Goal: Information Seeking & Learning: Compare options

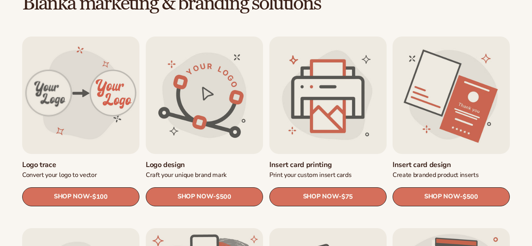
scroll to position [238, 0]
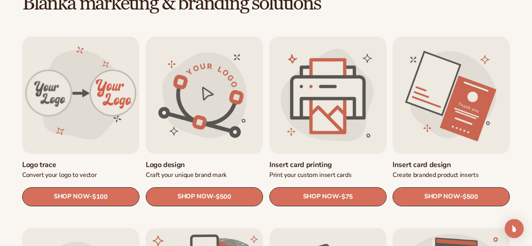
click at [326, 160] on link "Insert card printing" at bounding box center [327, 164] width 117 height 9
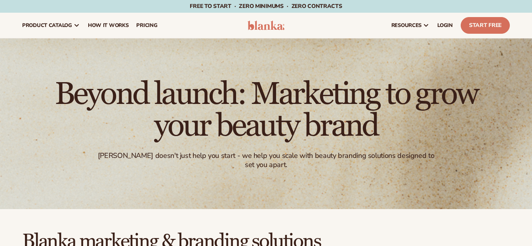
scroll to position [240, 0]
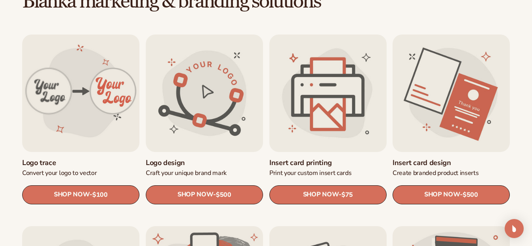
click at [453, 158] on link "Insert card design" at bounding box center [451, 162] width 117 height 9
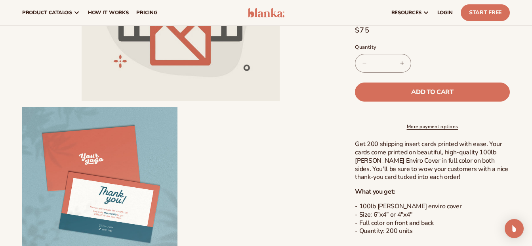
scroll to position [79, 0]
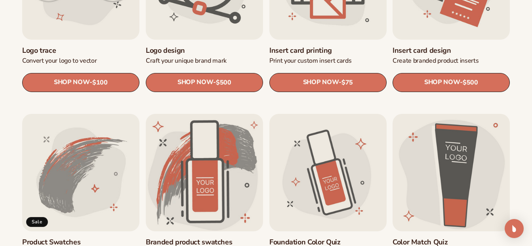
scroll to position [400, 0]
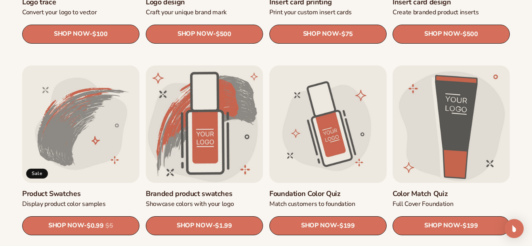
click at [70, 189] on link "Product Swatches" at bounding box center [80, 193] width 117 height 9
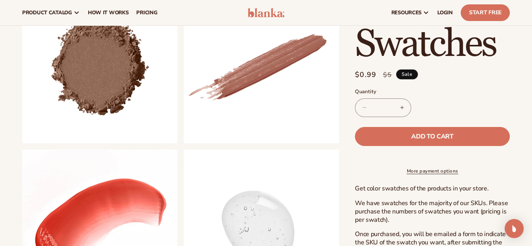
scroll to position [238, 0]
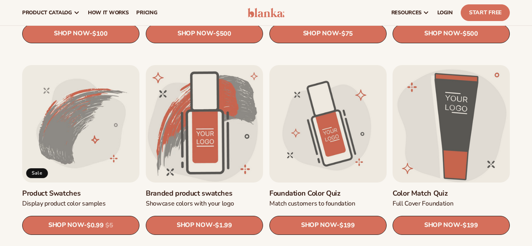
scroll to position [400, 0]
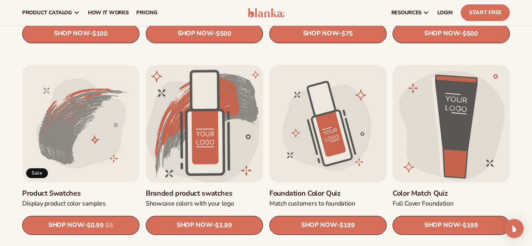
click at [210, 189] on link "Branded product swatches" at bounding box center [204, 193] width 117 height 9
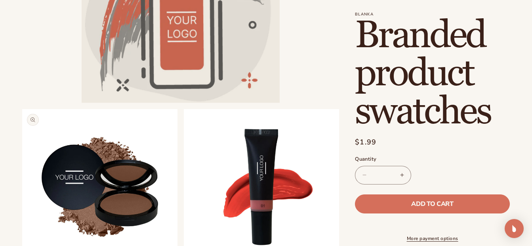
scroll to position [198, 0]
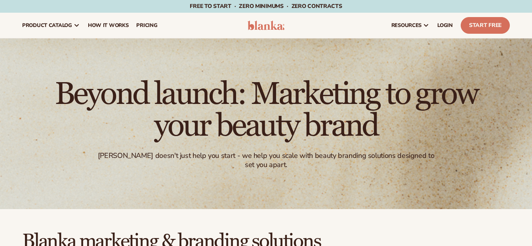
scroll to position [401, 0]
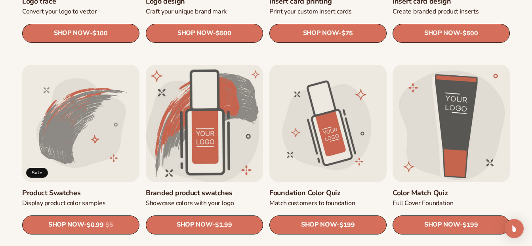
click at [212, 188] on link "Branded product swatches" at bounding box center [204, 192] width 117 height 9
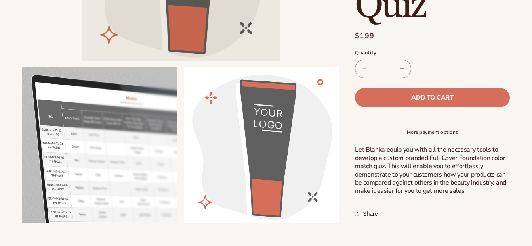
scroll to position [198, 0]
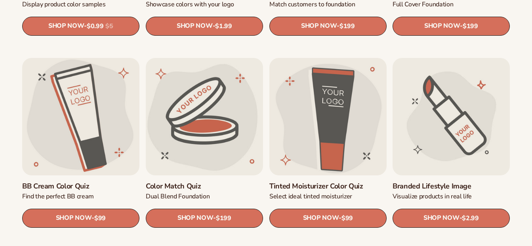
scroll to position [599, 0]
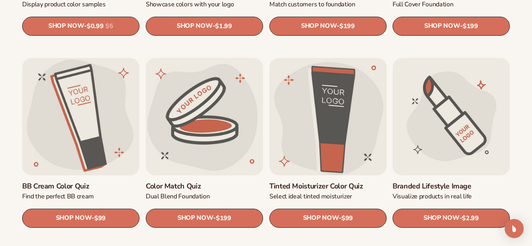
click at [342, 181] on link "Tinted Moisturizer Color Quiz" at bounding box center [327, 185] width 117 height 9
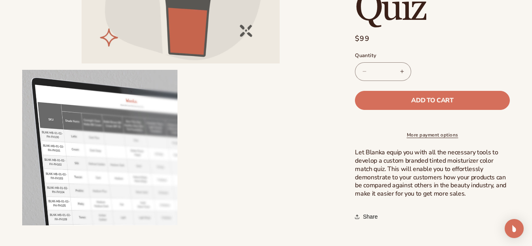
scroll to position [277, 0]
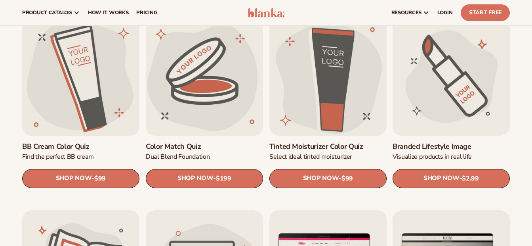
scroll to position [639, 0]
click at [475, 142] on link "Branded Lifestyle Image" at bounding box center [451, 146] width 117 height 9
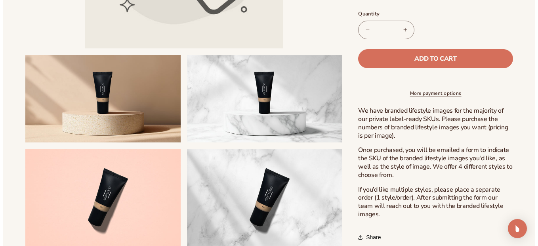
scroll to position [238, 0]
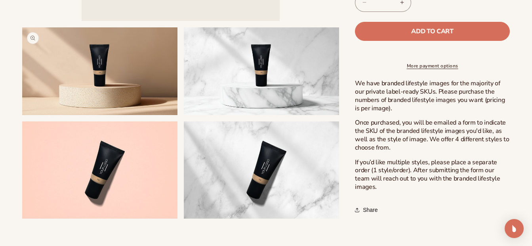
click at [22, 115] on button "Open media 2 in modal" at bounding box center [22, 115] width 0 height 0
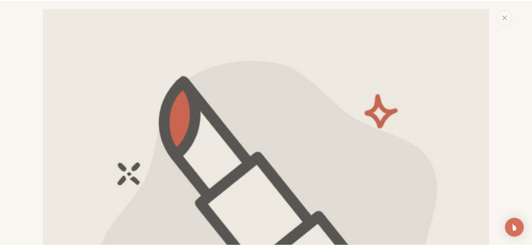
scroll to position [459, 0]
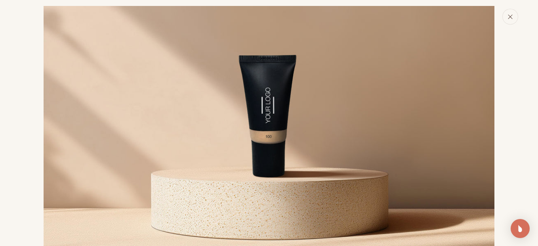
click at [509, 17] on icon "Close" at bounding box center [510, 17] width 6 height 6
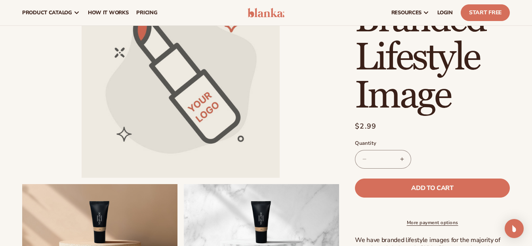
scroll to position [40, 0]
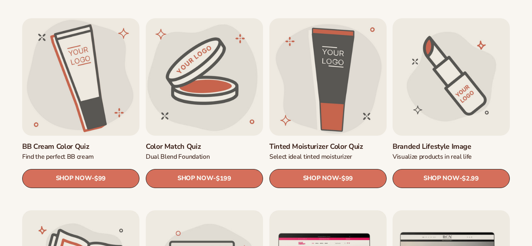
scroll to position [797, 0]
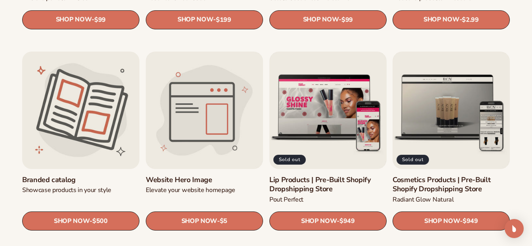
click at [70, 175] on link "Branded catalog" at bounding box center [80, 179] width 117 height 9
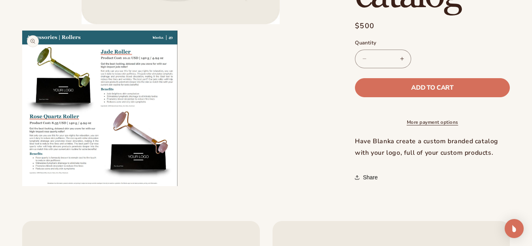
scroll to position [238, 0]
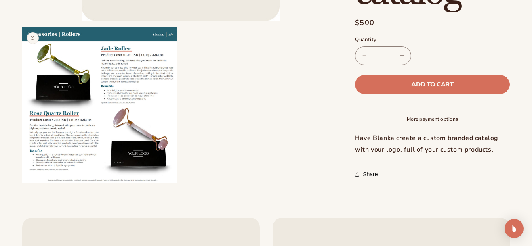
click at [22, 183] on button "Open media 2 in modal" at bounding box center [22, 183] width 0 height 0
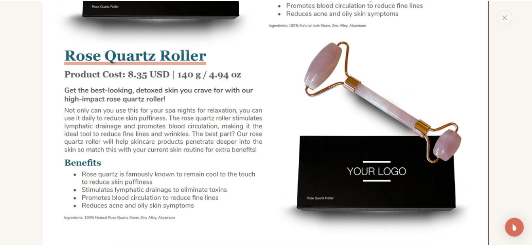
scroll to position [664, 0]
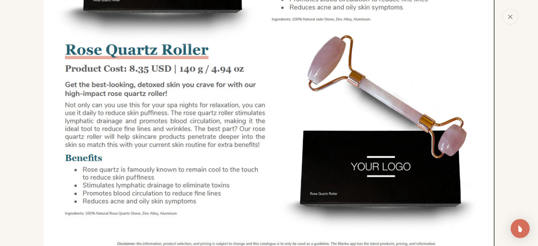
click at [509, 17] on icon "Close" at bounding box center [510, 17] width 6 height 6
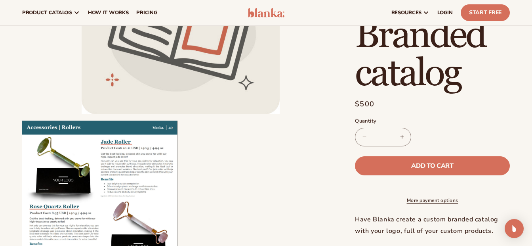
scroll to position [40, 0]
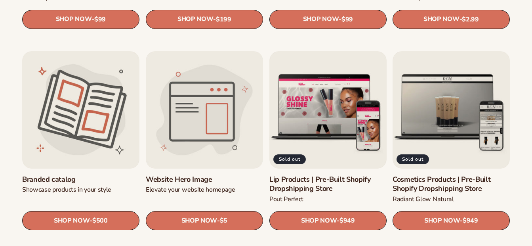
scroll to position [798, 0]
click at [209, 175] on link "Website Hero Image" at bounding box center [204, 179] width 117 height 9
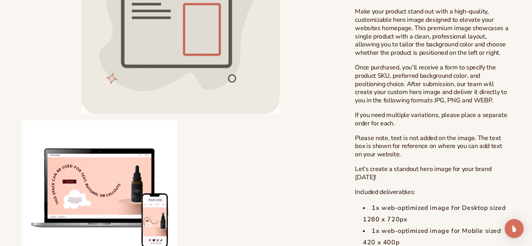
scroll to position [317, 0]
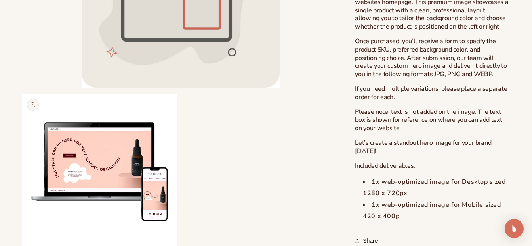
click at [22, 245] on button "Open media 2 in modal" at bounding box center [22, 249] width 0 height 0
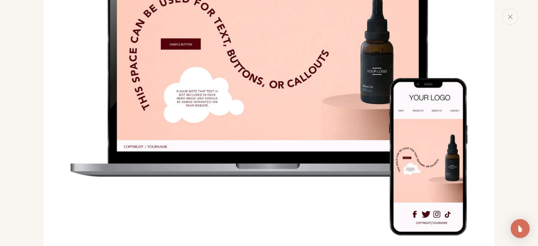
scroll to position [617, 0]
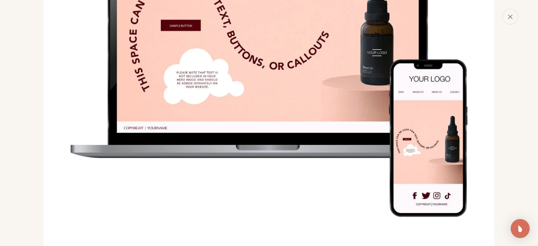
click at [511, 16] on icon "Close" at bounding box center [510, 17] width 4 height 4
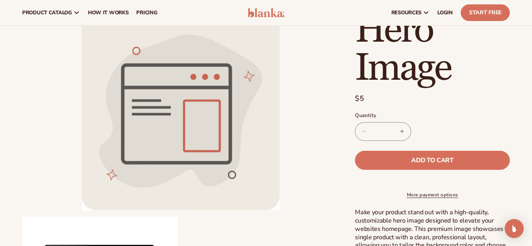
scroll to position [46, 0]
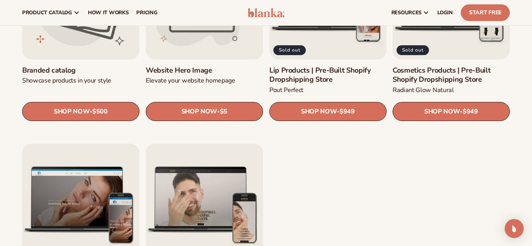
scroll to position [838, 0]
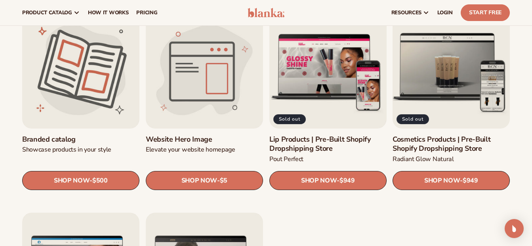
click at [438, 135] on link "Cosmetics Products | Pre-Built Shopify Dropshipping Store" at bounding box center [451, 144] width 117 height 19
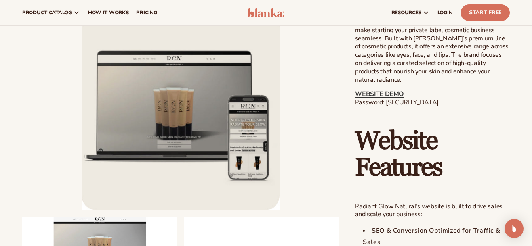
scroll to position [396, 0]
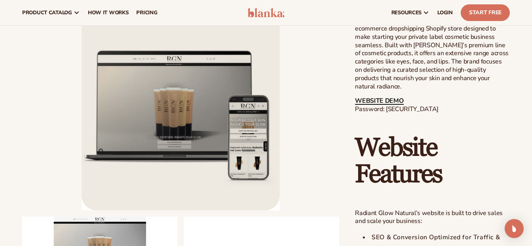
click at [391, 97] on link "WEBSITE DEMO" at bounding box center [379, 100] width 49 height 9
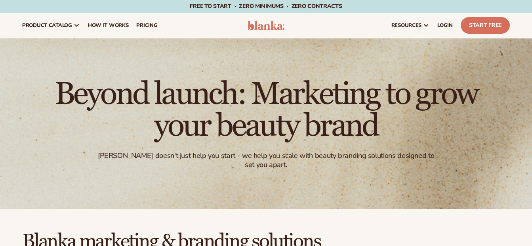
scroll to position [996, 0]
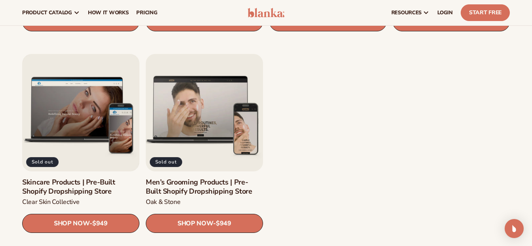
click at [200, 177] on link "Men’s Grooming Products | Pre-Built Shopify Dropshipping Store" at bounding box center [204, 186] width 117 height 19
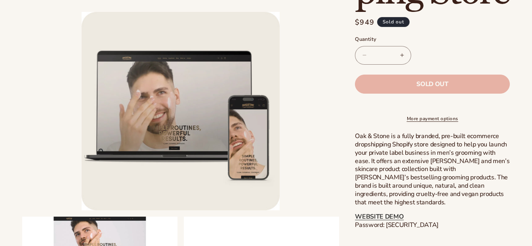
scroll to position [356, 0]
click at [394, 213] on link "WEBSITE DEMO" at bounding box center [379, 216] width 49 height 9
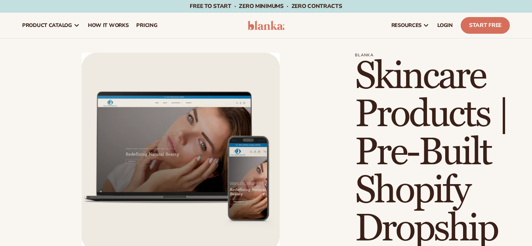
scroll to position [356, 0]
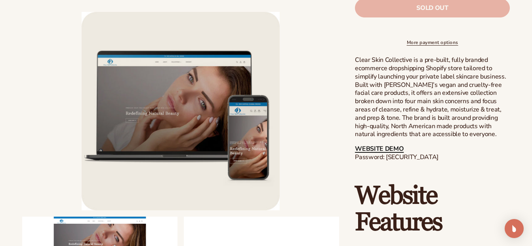
click at [378, 153] on link "WEBSITE DEMO" at bounding box center [379, 148] width 49 height 9
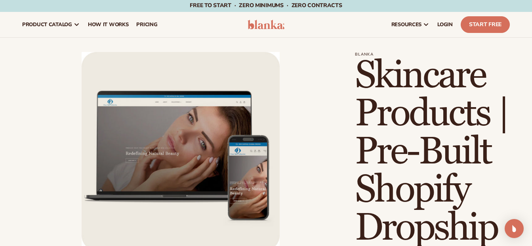
scroll to position [0, 0]
